Goal: Task Accomplishment & Management: Complete application form

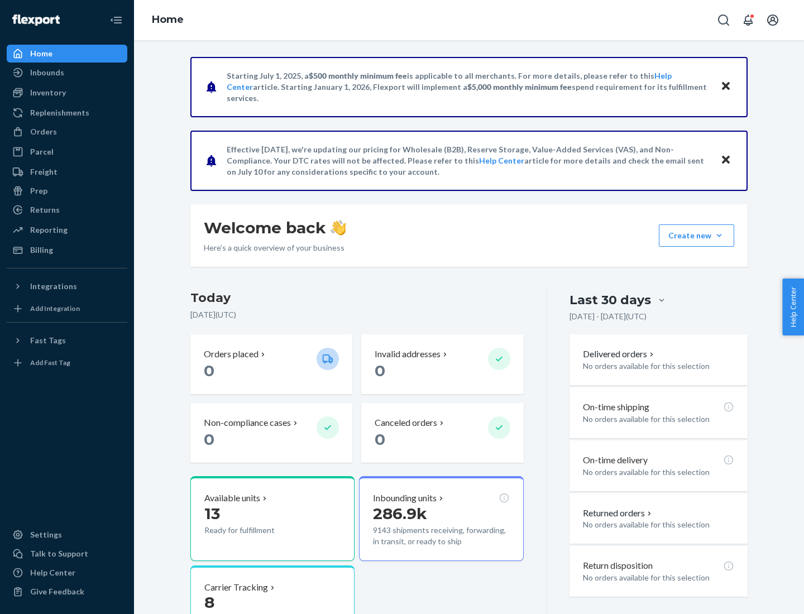
click at [719, 236] on button "Create new Create new inbound Create new order Create new product" at bounding box center [696, 235] width 75 height 22
click at [67, 73] on div "Inbounds" at bounding box center [67, 73] width 118 height 16
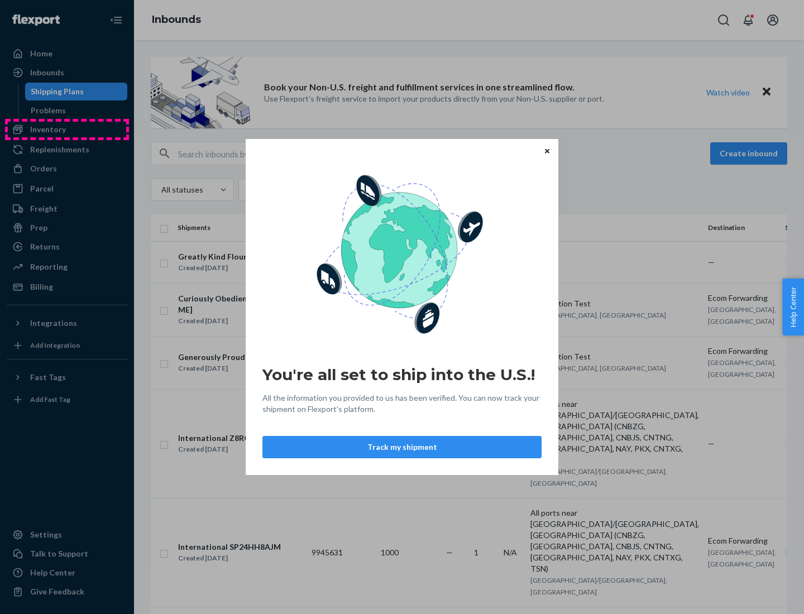
click at [67, 130] on div "You're all set to ship into the U.S.! All the information you provided to us ha…" at bounding box center [402, 307] width 804 height 614
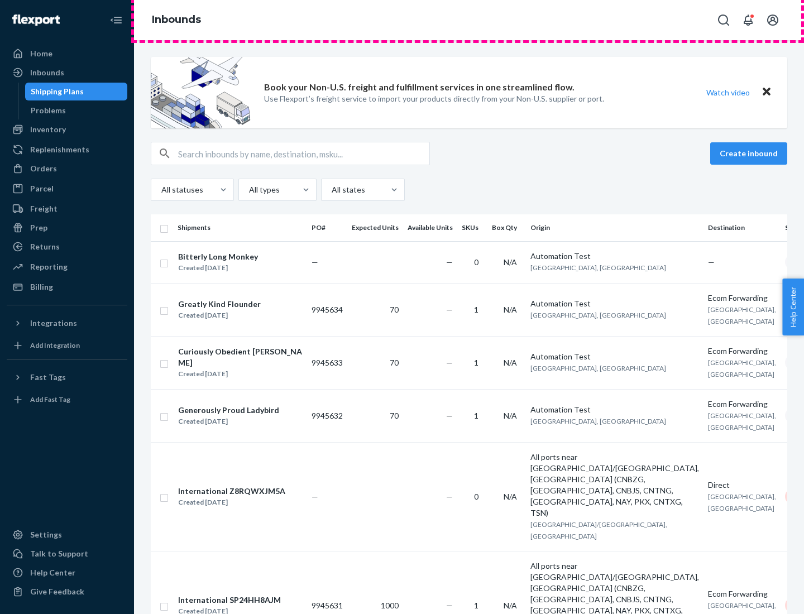
click at [469, 20] on div "Inbounds" at bounding box center [469, 20] width 670 height 40
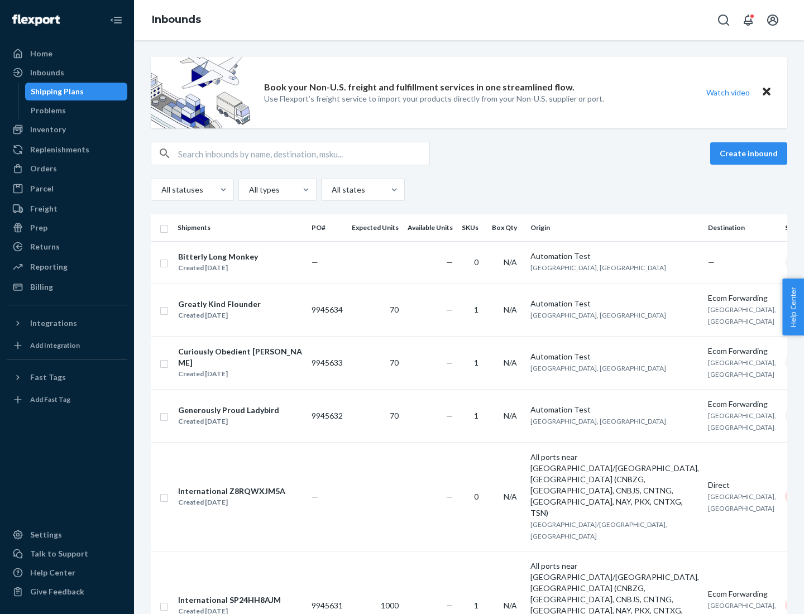
click at [469, 20] on div "Inbounds" at bounding box center [469, 20] width 670 height 40
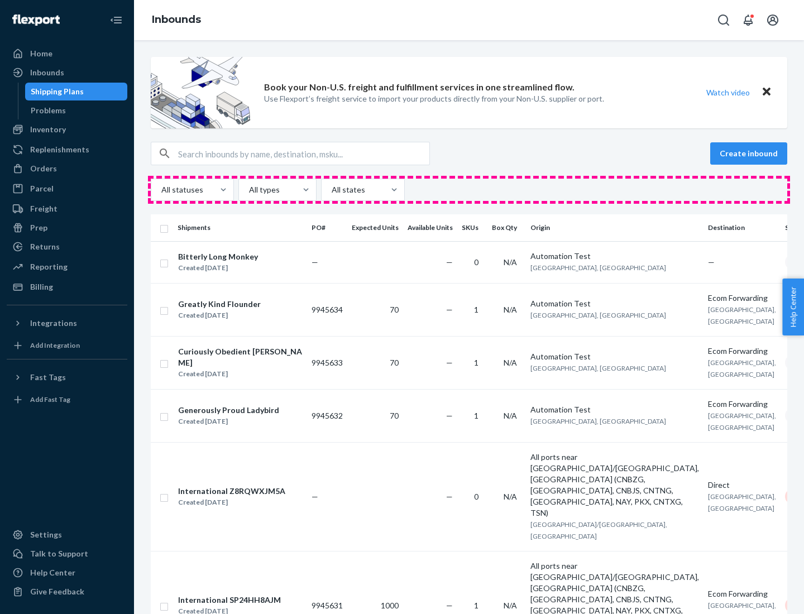
click at [469, 190] on div "All statuses All types All states" at bounding box center [469, 190] width 637 height 22
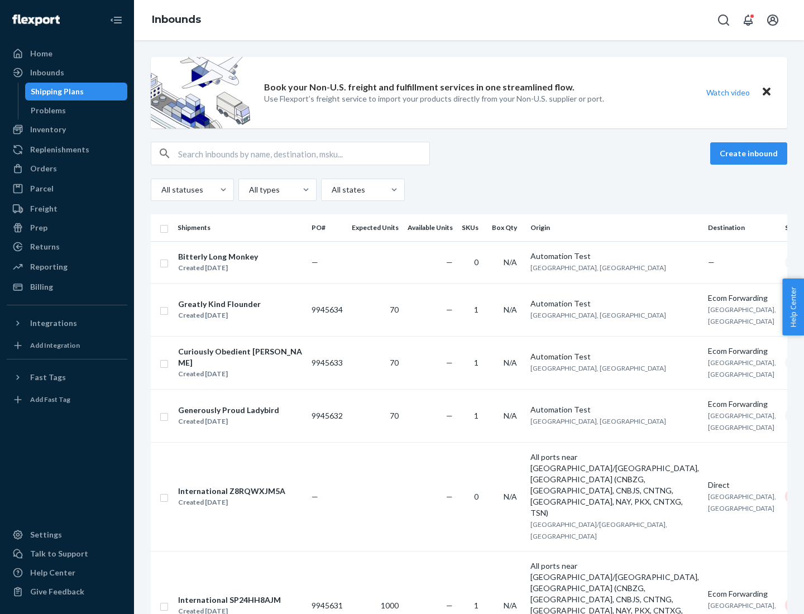
click at [55, 92] on div "Shipping Plans" at bounding box center [57, 91] width 53 height 11
click at [751, 154] on button "Create inbound" at bounding box center [748, 153] width 77 height 22
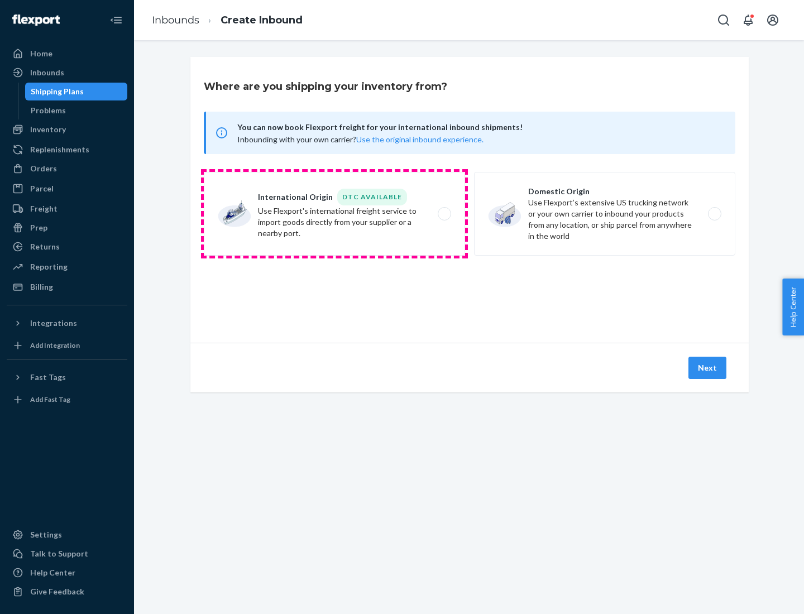
click at [334, 214] on label "International Origin DTC Available Use Flexport's international freight service…" at bounding box center [334, 214] width 261 height 84
click at [444, 214] on input "International Origin DTC Available Use Flexport's international freight service…" at bounding box center [447, 214] width 7 height 7
radio input "true"
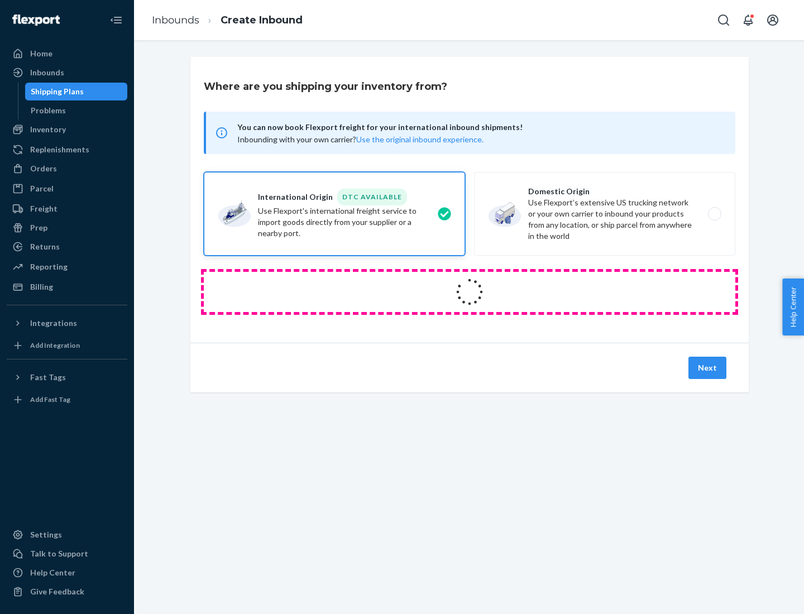
click at [470, 292] on icon at bounding box center [469, 292] width 33 height 33
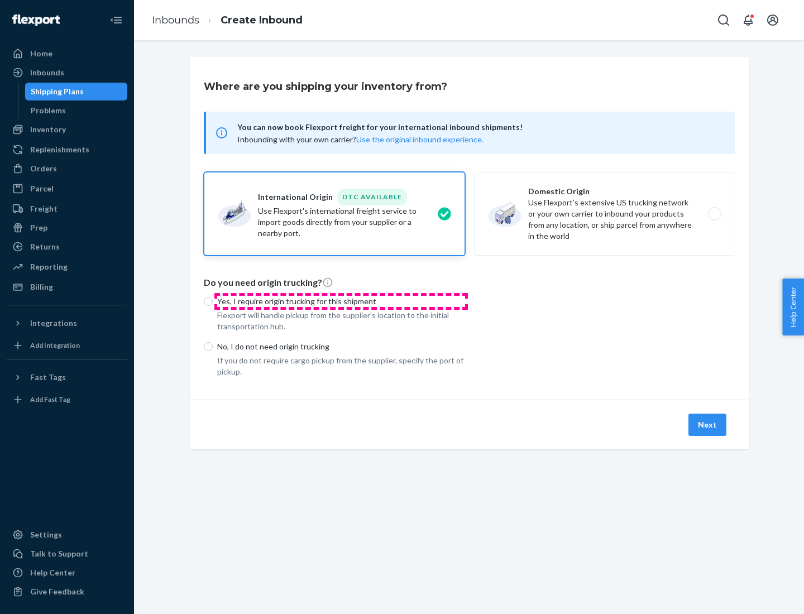
click at [341, 301] on p "Yes, I require origin trucking for this shipment" at bounding box center [341, 301] width 248 height 11
click at [213, 301] on input "Yes, I require origin trucking for this shipment" at bounding box center [208, 301] width 9 height 9
radio input "true"
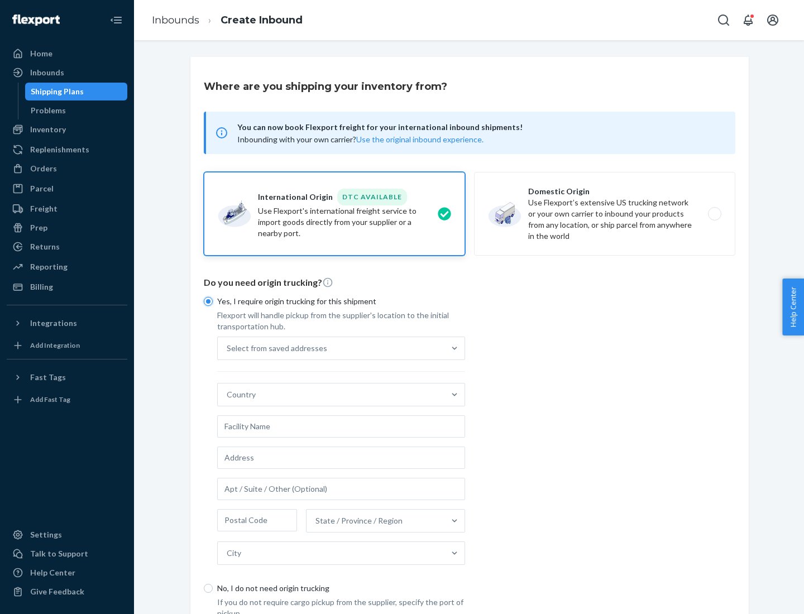
scroll to position [21, 0]
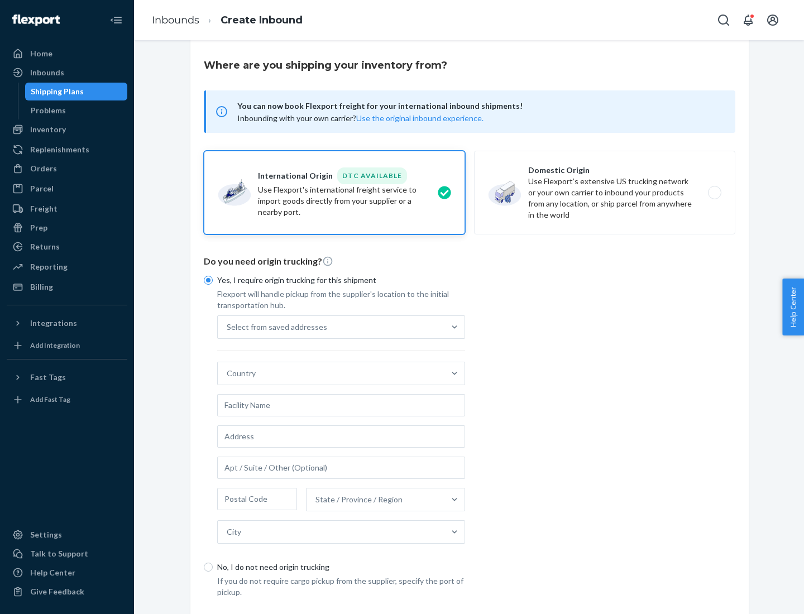
click at [331, 327] on div "Select from saved addresses" at bounding box center [331, 327] width 227 height 22
click at [228, 327] on input "Select from saved addresses" at bounding box center [227, 327] width 1 height 11
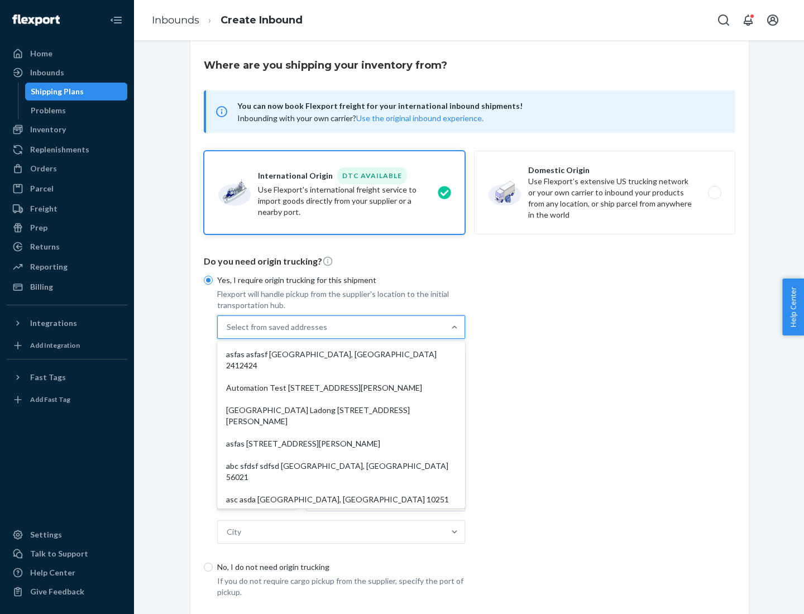
scroll to position [49, 0]
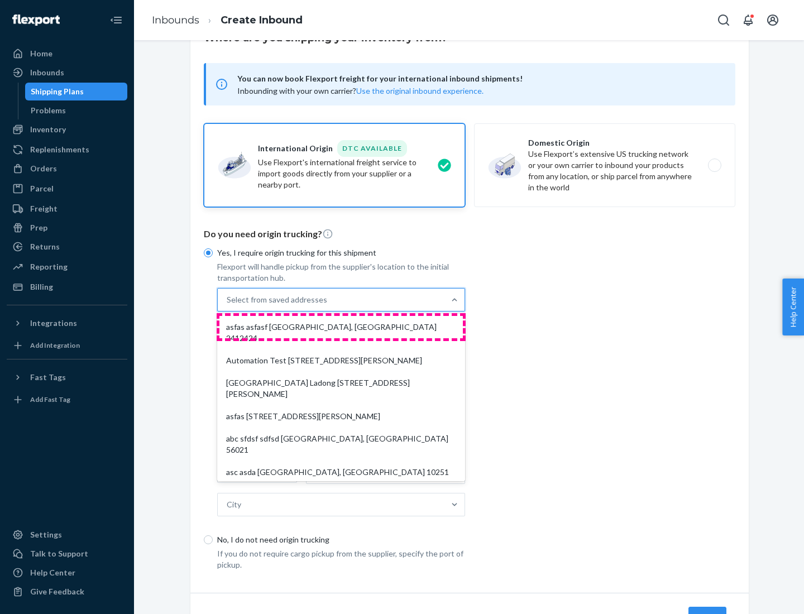
click at [341, 327] on div "asfas asfasf [GEOGRAPHIC_DATA], [GEOGRAPHIC_DATA] 2412424" at bounding box center [340, 333] width 243 height 34
click at [228, 305] on input "option asfas asfasf [GEOGRAPHIC_DATA], [GEOGRAPHIC_DATA] 2412424 focused, 1 of …" at bounding box center [227, 299] width 1 height 11
type input "asfas"
type input "asfasf"
type input "2412424"
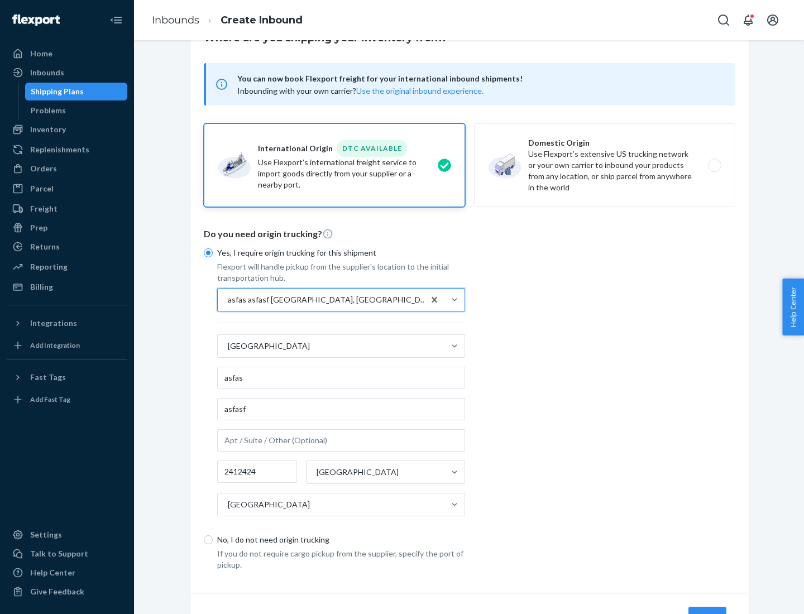
scroll to position [104, 0]
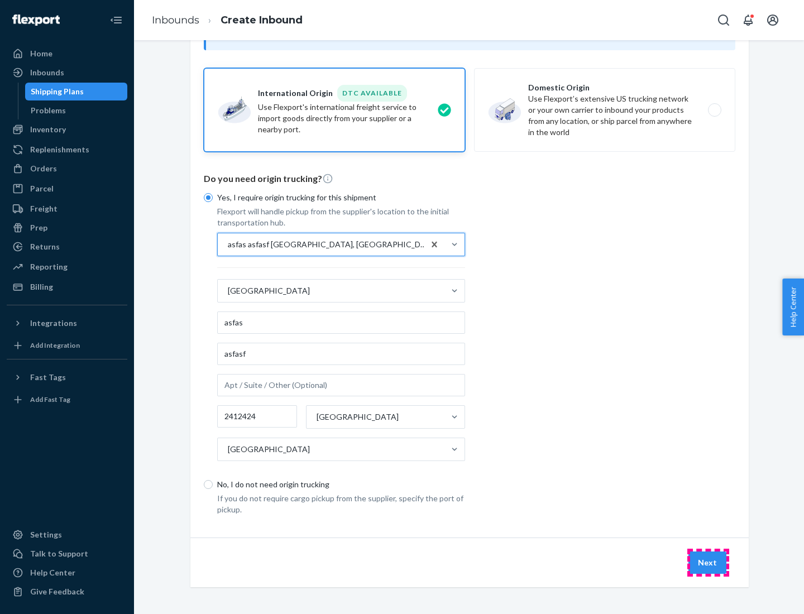
click at [708, 562] on button "Next" at bounding box center [708, 563] width 38 height 22
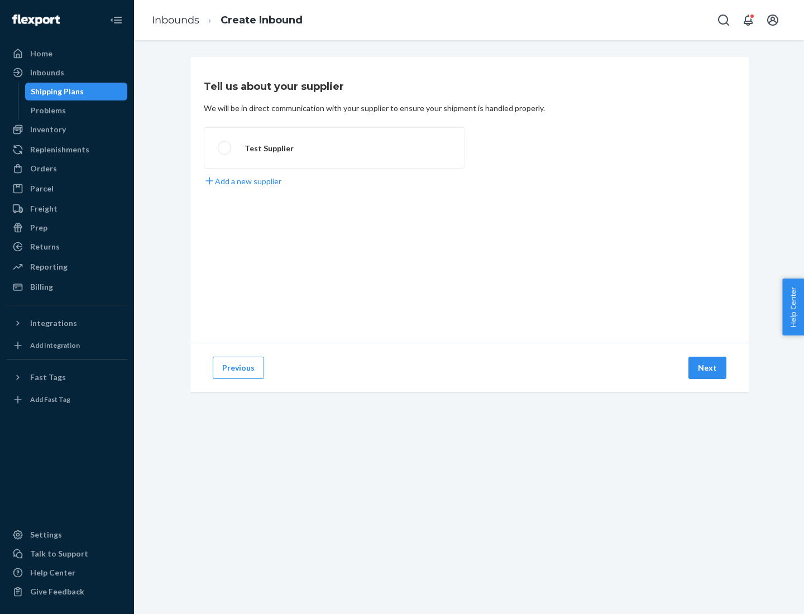
click at [334, 148] on label "Test Supplier" at bounding box center [334, 147] width 261 height 41
click at [225, 148] on input "Test Supplier" at bounding box center [221, 148] width 7 height 7
radio input "true"
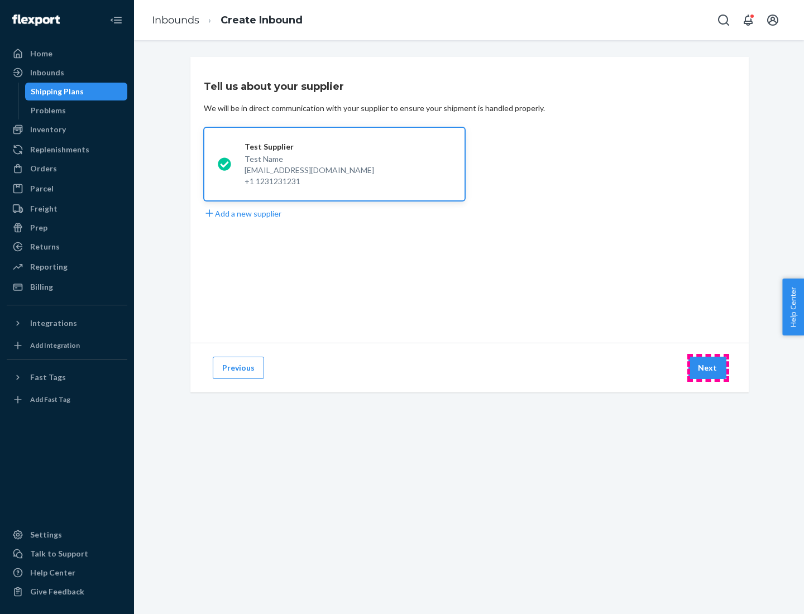
click at [708, 368] on button "Next" at bounding box center [708, 368] width 38 height 22
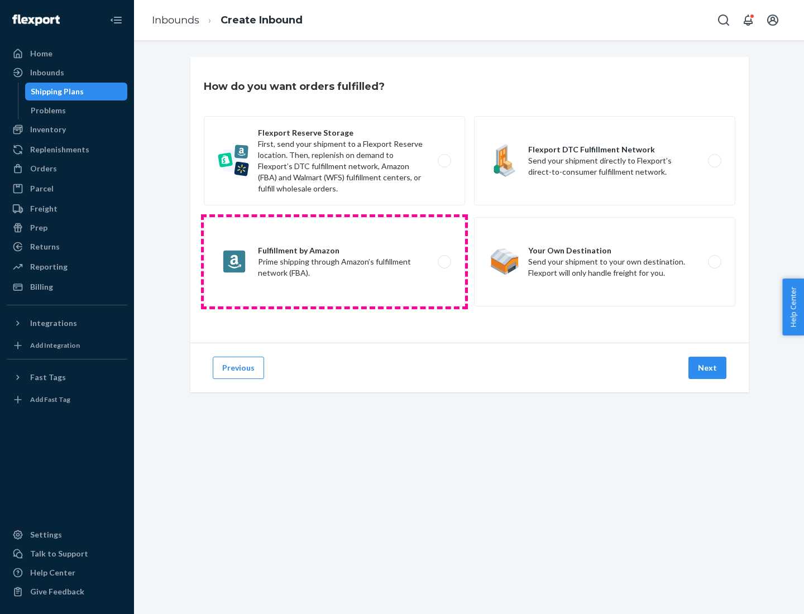
click at [334, 262] on label "Fulfillment by Amazon Prime shipping through Amazon’s fulfillment network (FBA)." at bounding box center [334, 261] width 261 height 89
click at [444, 262] on input "Fulfillment by Amazon Prime shipping through Amazon’s fulfillment network (FBA)." at bounding box center [447, 262] width 7 height 7
radio input "true"
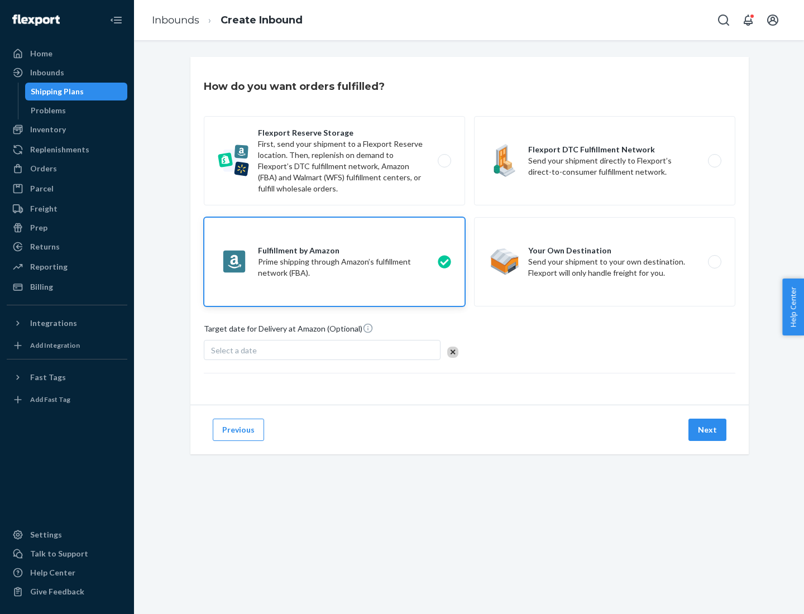
click at [708, 430] on button "Next" at bounding box center [708, 430] width 38 height 22
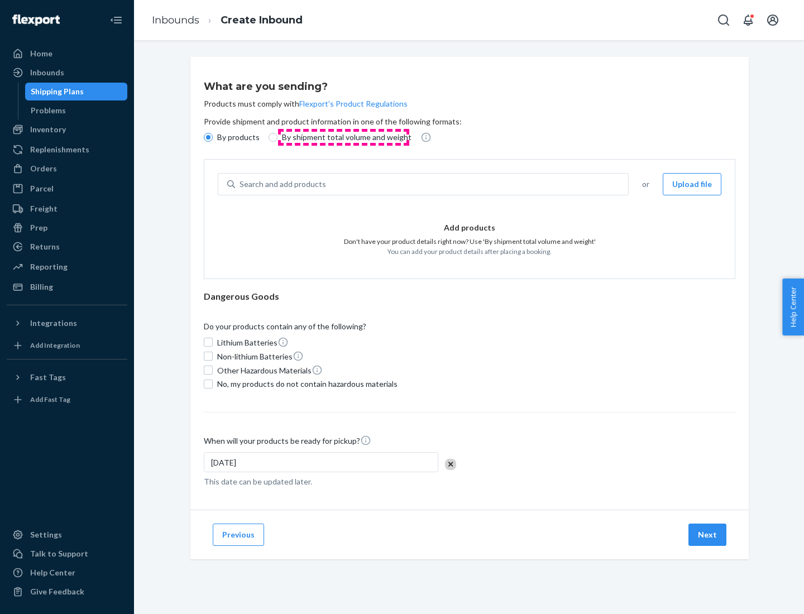
click at [343, 137] on p "By shipment total volume and weight" at bounding box center [347, 137] width 130 height 11
click at [278, 137] on input "By shipment total volume and weight" at bounding box center [273, 137] width 9 height 9
radio input "true"
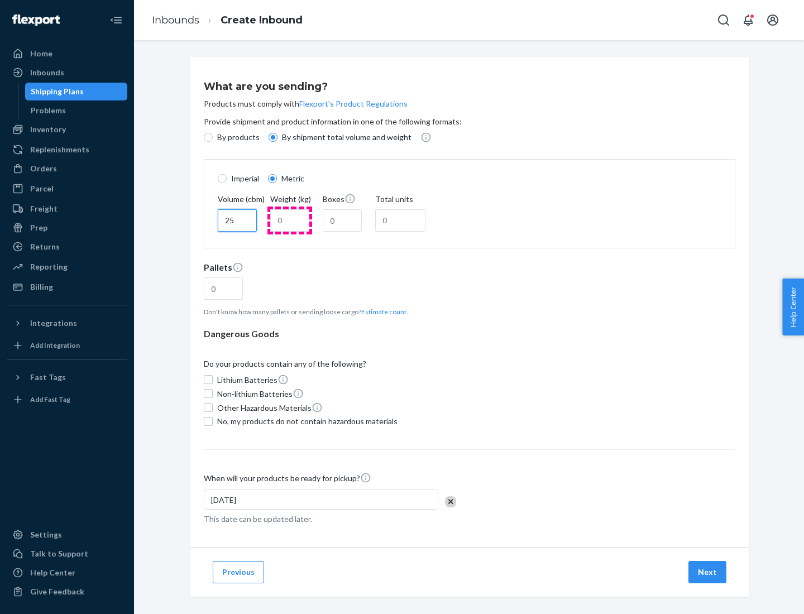
type input "25"
type input "100"
type input "50"
type input "500"
click at [381, 312] on button "Estimate count" at bounding box center [383, 311] width 45 height 9
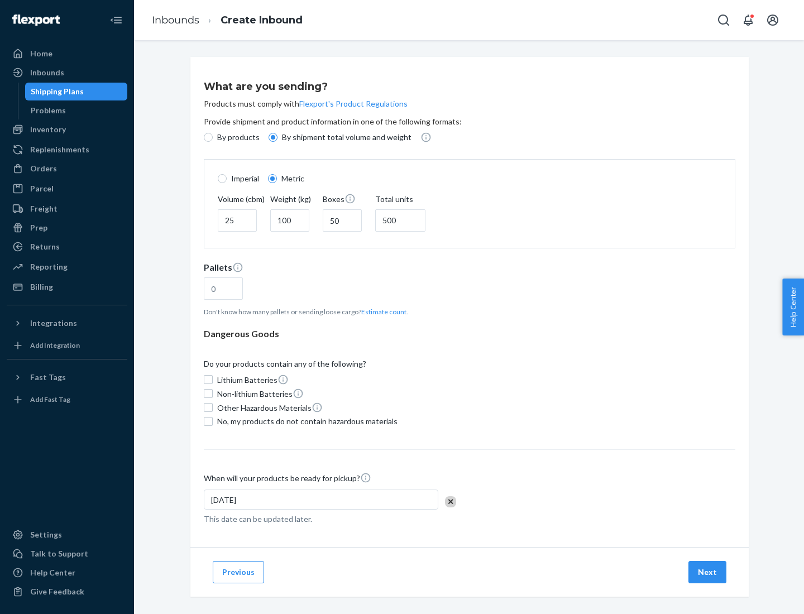
type input "16"
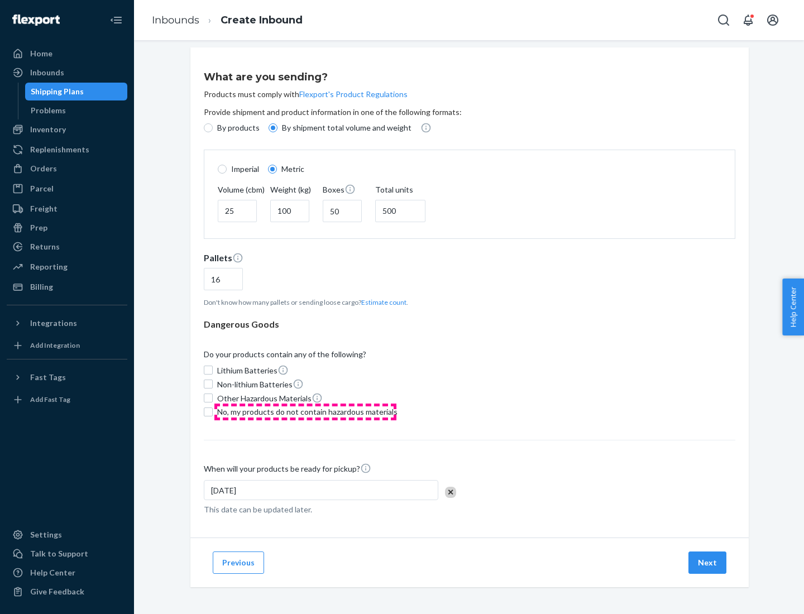
click at [305, 412] on span "No, my products do not contain hazardous materials" at bounding box center [307, 412] width 180 height 11
click at [213, 412] on input "No, my products do not contain hazardous materials" at bounding box center [208, 412] width 9 height 9
checkbox input "true"
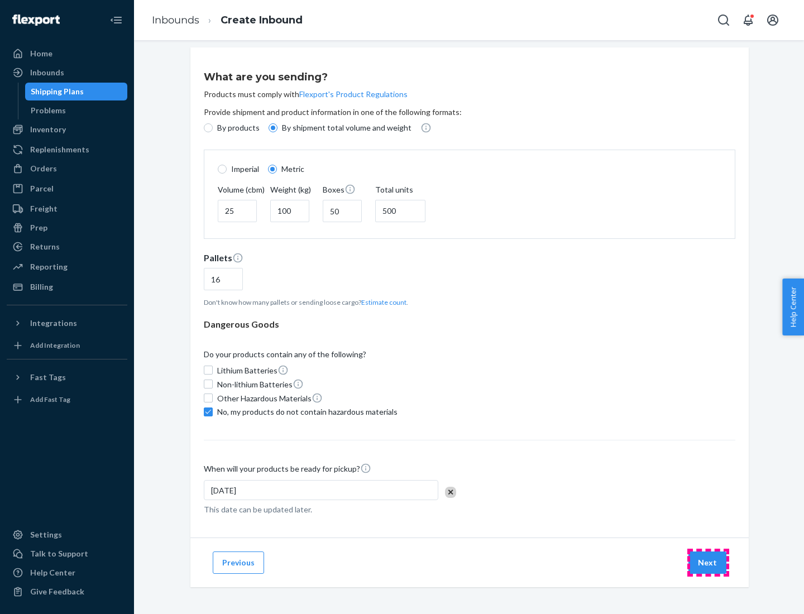
click at [708, 562] on button "Next" at bounding box center [708, 563] width 38 height 22
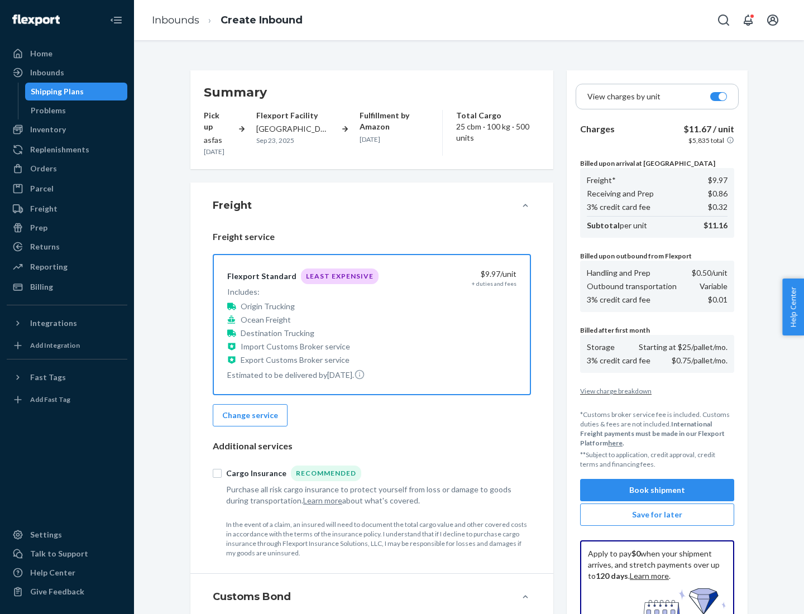
scroll to position [163, 0]
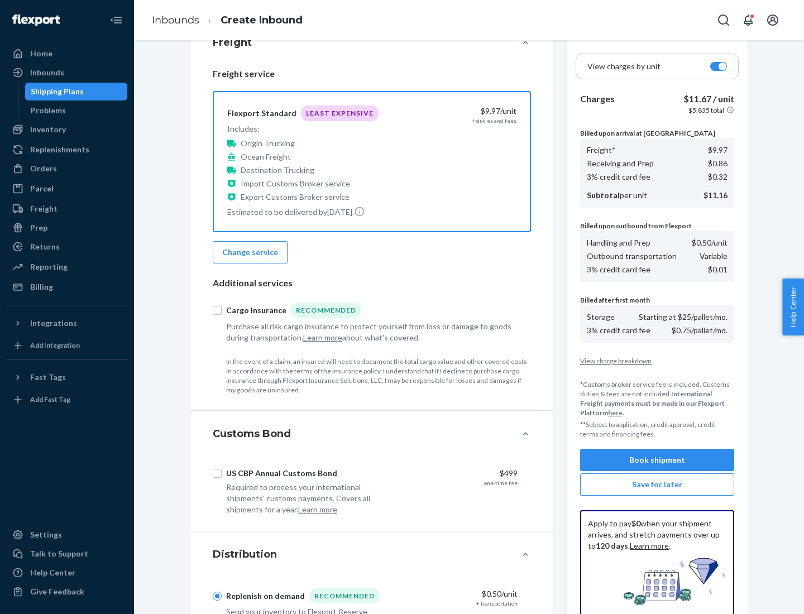
click at [657, 460] on button "Book shipment" at bounding box center [657, 460] width 154 height 22
